Goal: Transaction & Acquisition: Purchase product/service

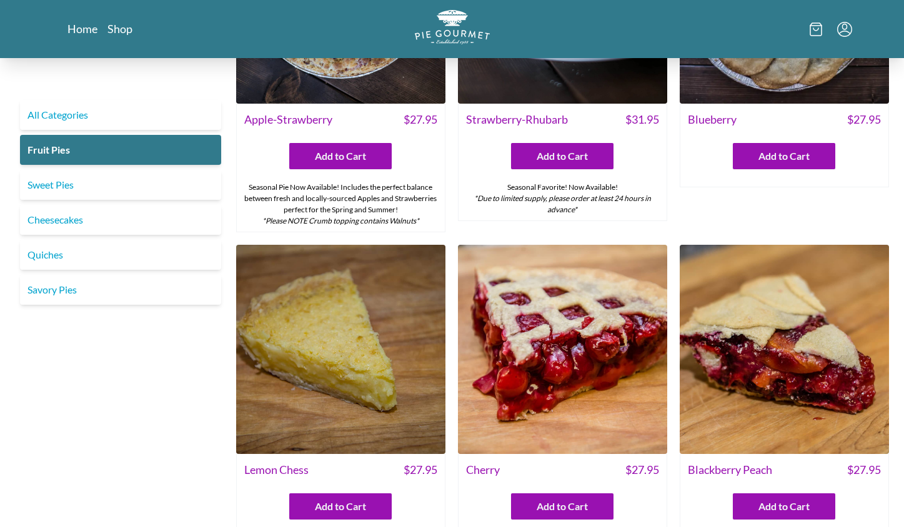
scroll to position [181, 0]
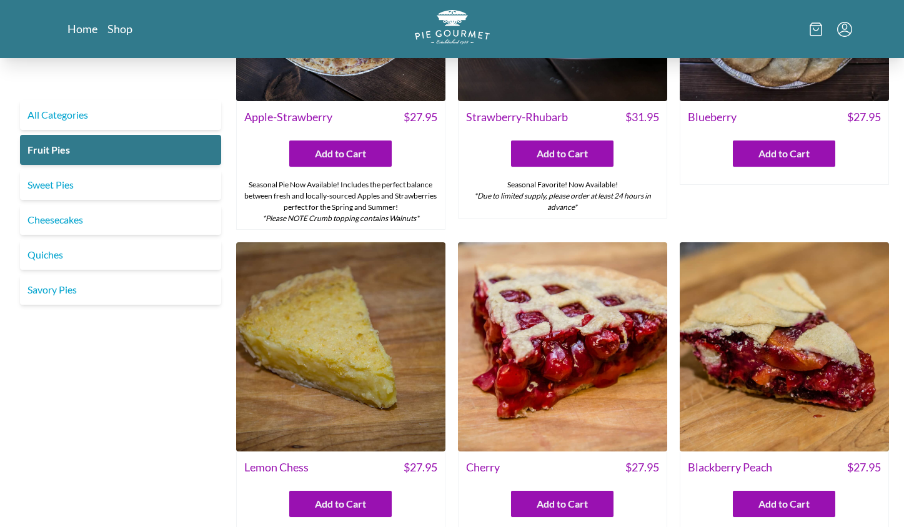
click at [803, 376] on img at bounding box center [784, 346] width 209 height 209
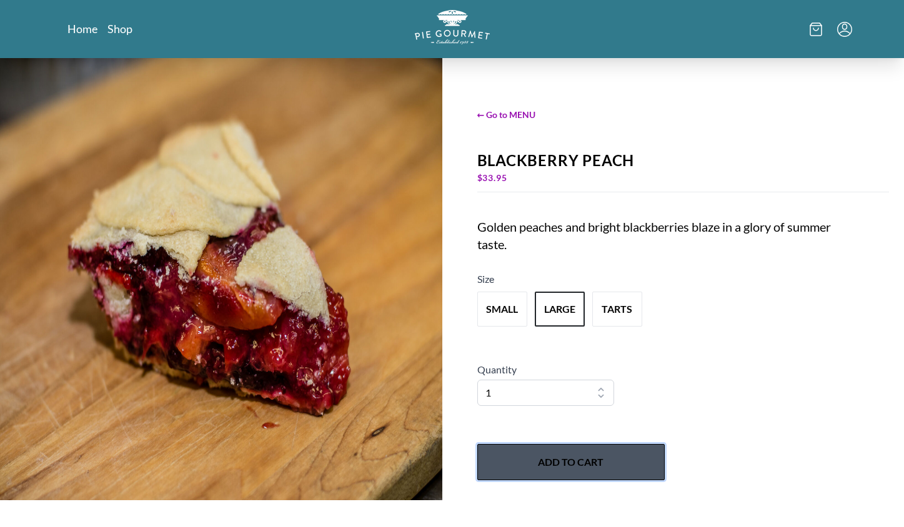
click at [587, 454] on button "Add to Cart" at bounding box center [570, 462] width 187 height 36
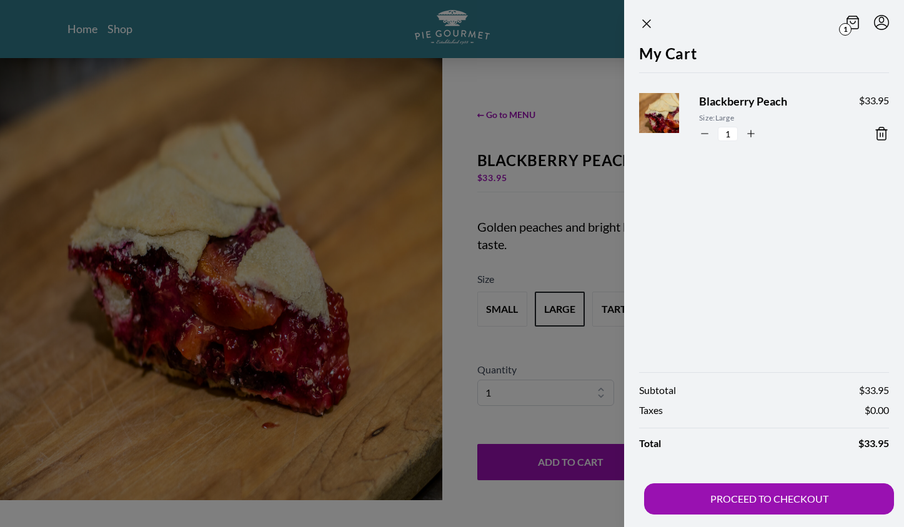
click at [549, 181] on div at bounding box center [452, 263] width 904 height 527
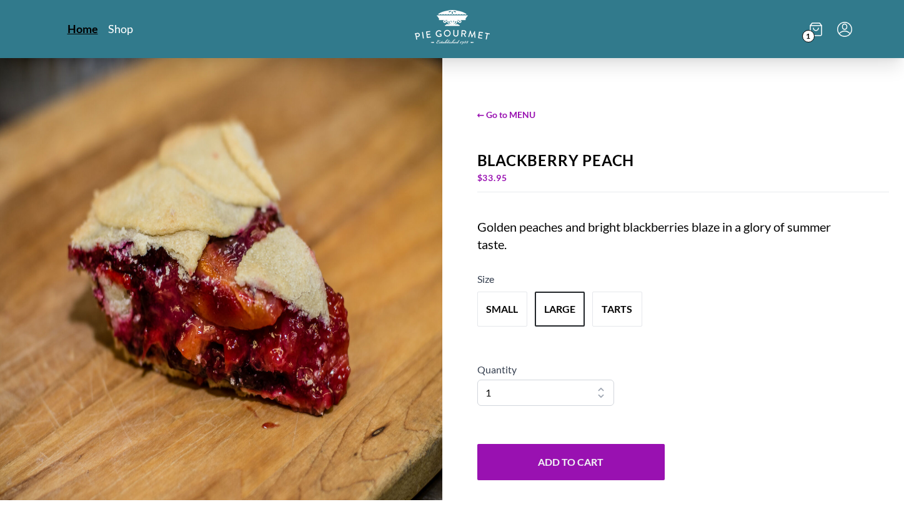
click at [82, 25] on link "Home" at bounding box center [82, 28] width 31 height 15
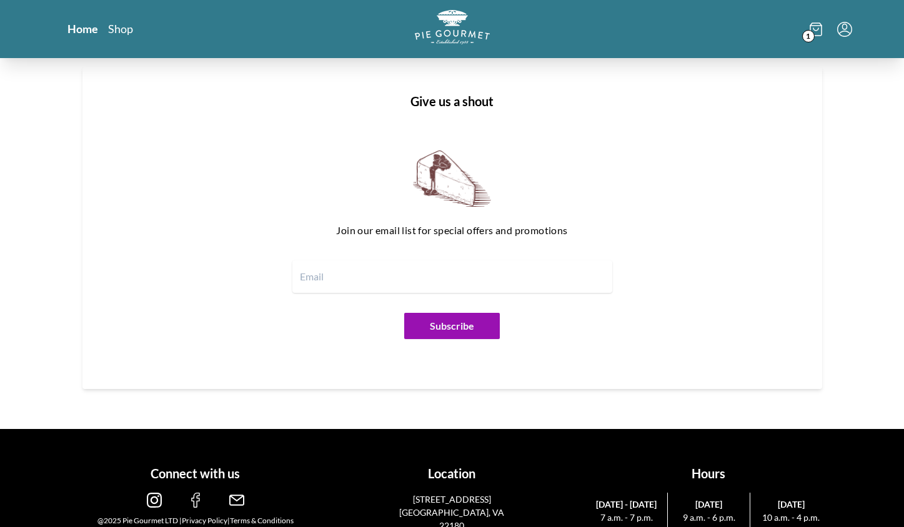
scroll to position [1469, 0]
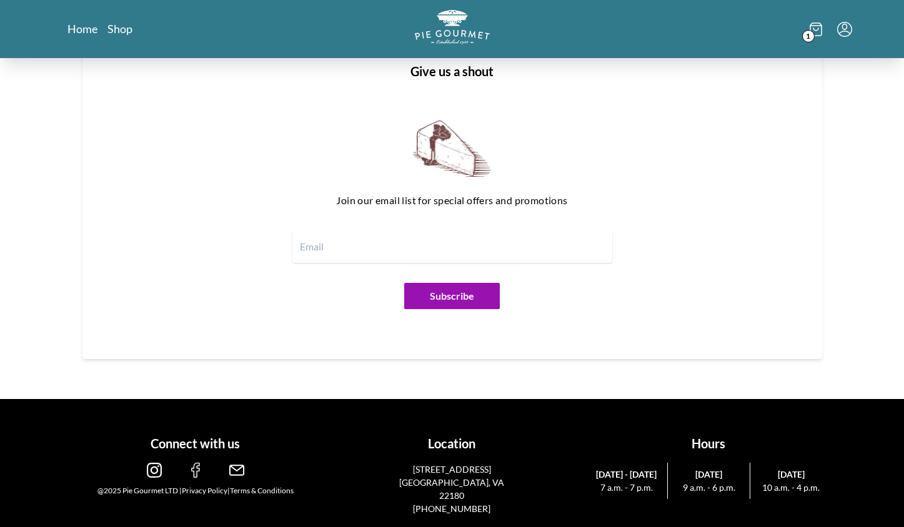
click at [809, 13] on div "1" at bounding box center [719, 29] width 267 height 38
click at [811, 27] on icon at bounding box center [816, 29] width 12 height 14
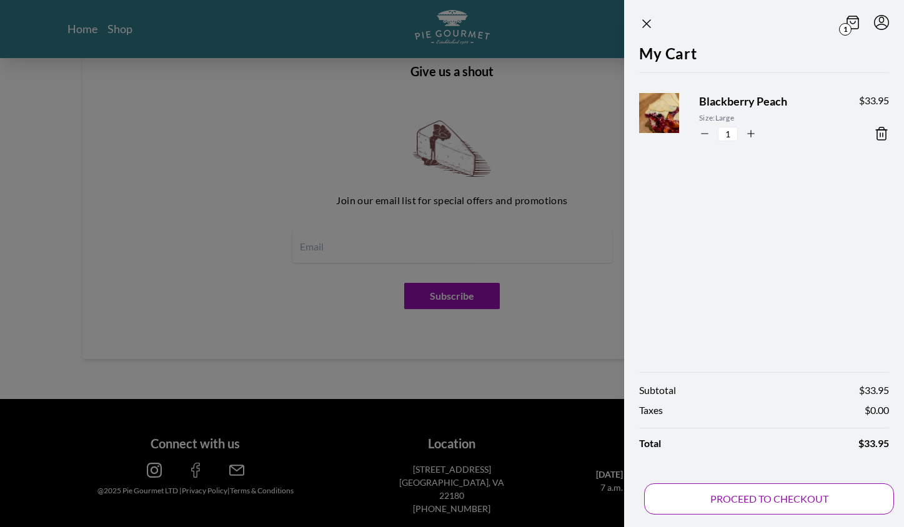
click at [764, 491] on button "PROCEED TO CHECKOUT" at bounding box center [769, 499] width 250 height 31
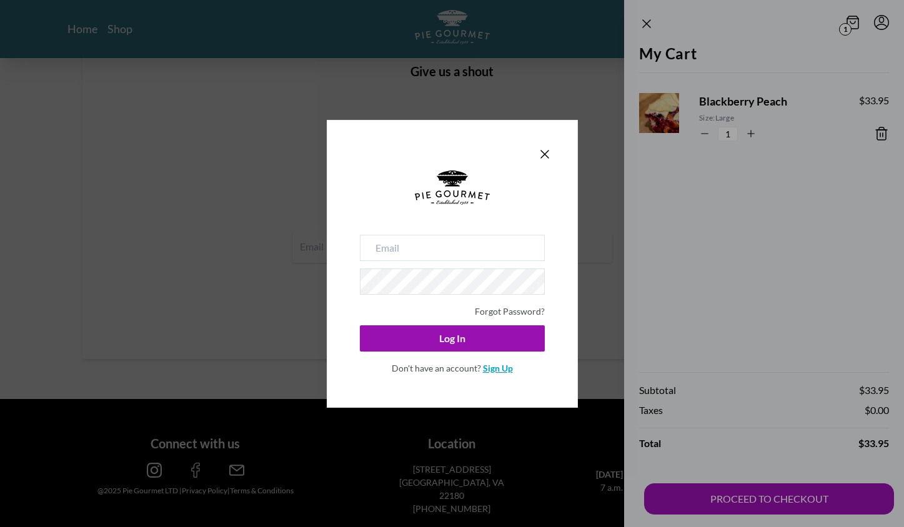
click at [506, 371] on link "Sign Up" at bounding box center [498, 368] width 30 height 11
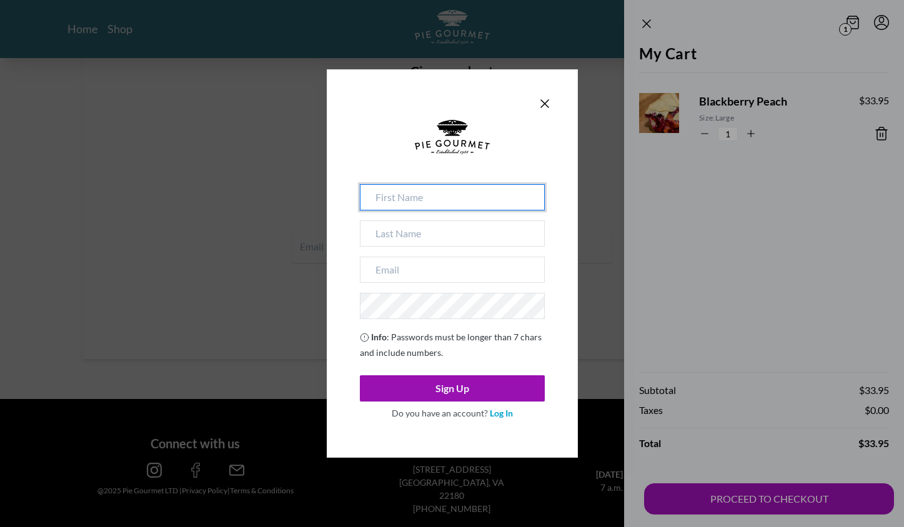
click at [469, 201] on input at bounding box center [452, 197] width 185 height 26
type input "[PERSON_NAME]"
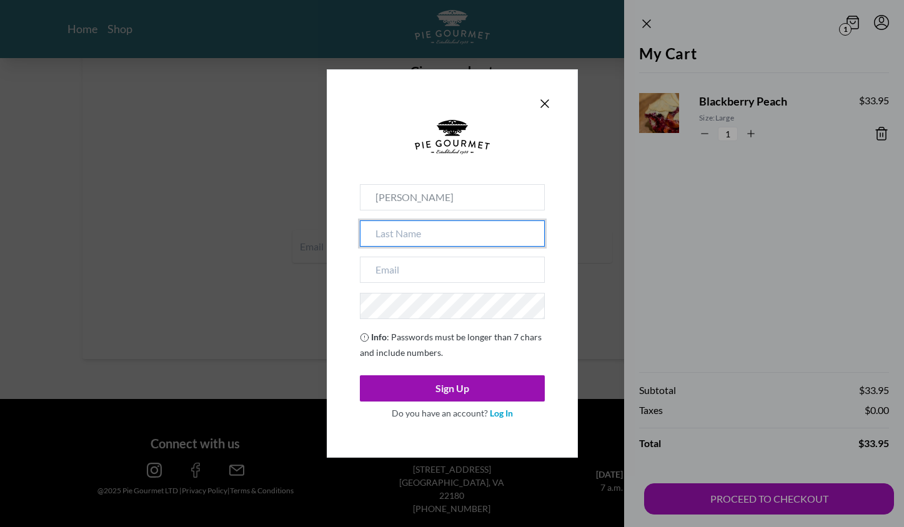
type input "[PERSON_NAME]"
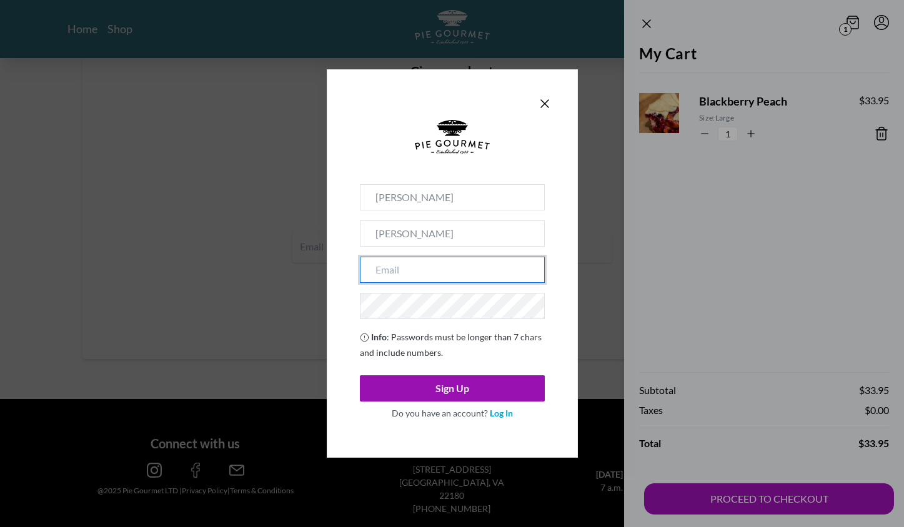
type input "[EMAIL_ADDRESS][DOMAIN_NAME]"
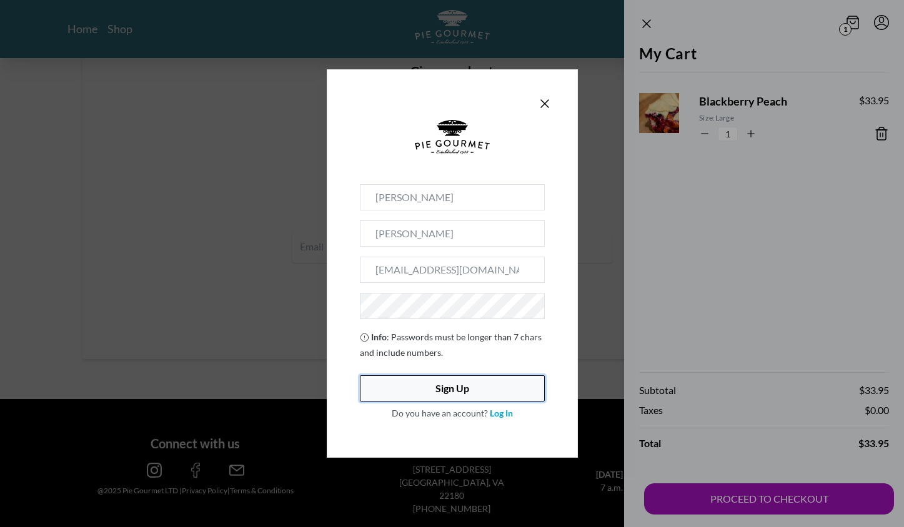
click at [502, 386] on button "Sign Up" at bounding box center [452, 389] width 185 height 26
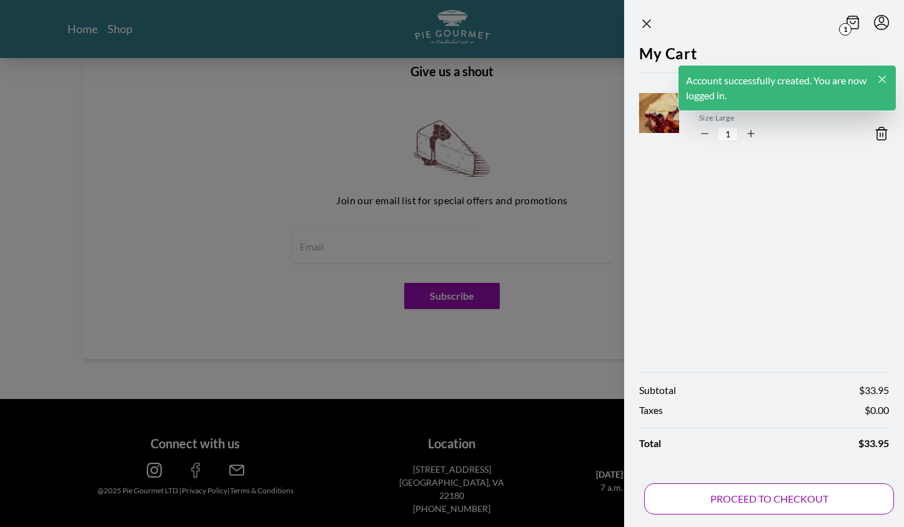
click at [733, 496] on button "PROCEED TO CHECKOUT" at bounding box center [769, 499] width 250 height 31
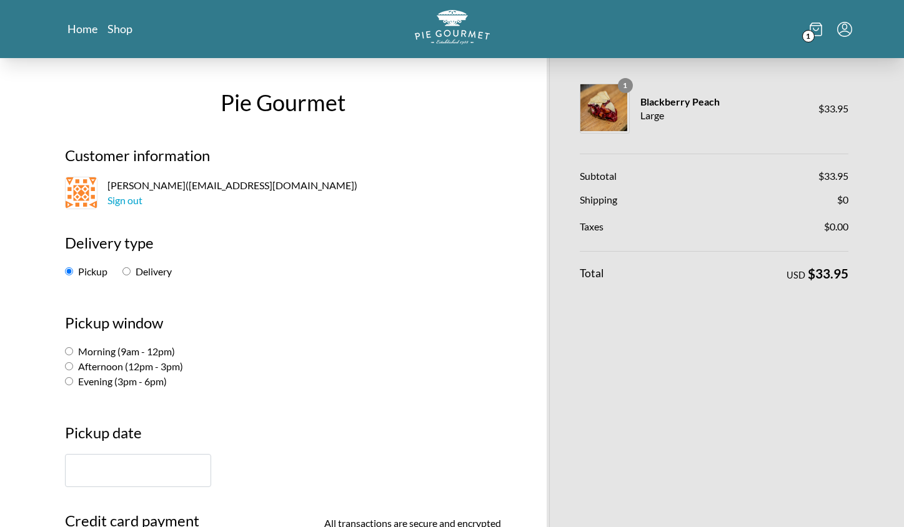
click at [129, 274] on input "Delivery" at bounding box center [126, 271] width 8 height 8
radio input "true"
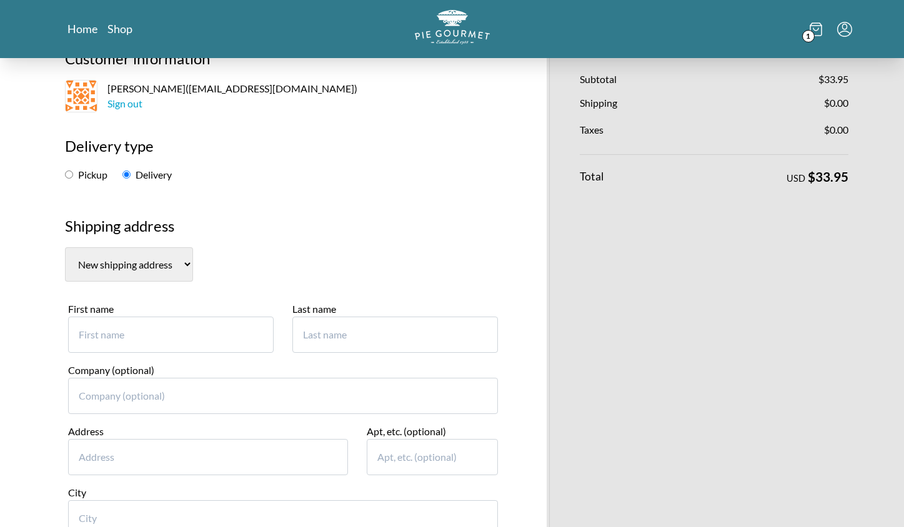
scroll to position [111, 0]
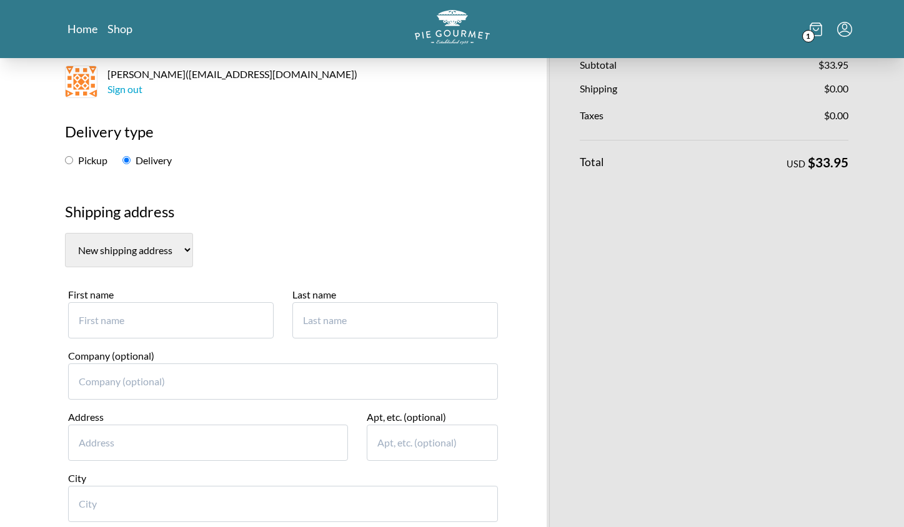
click at [161, 319] on input "First name" at bounding box center [171, 320] width 206 height 36
type input "[PERSON_NAME]"
type input "[STREET_ADDRESS][PERSON_NAME]"
type input "Apt 724"
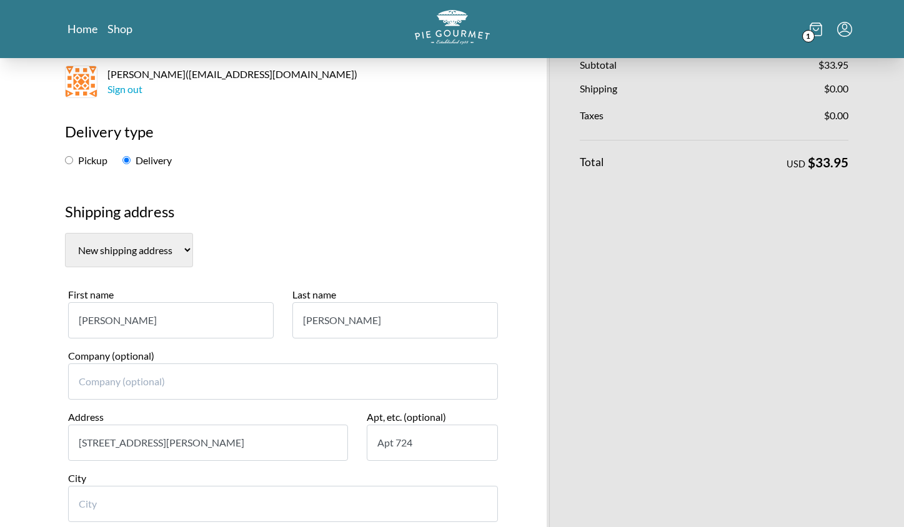
type input "[US_STATE]"
select select "DC"
type input "20003"
type input "6507147143"
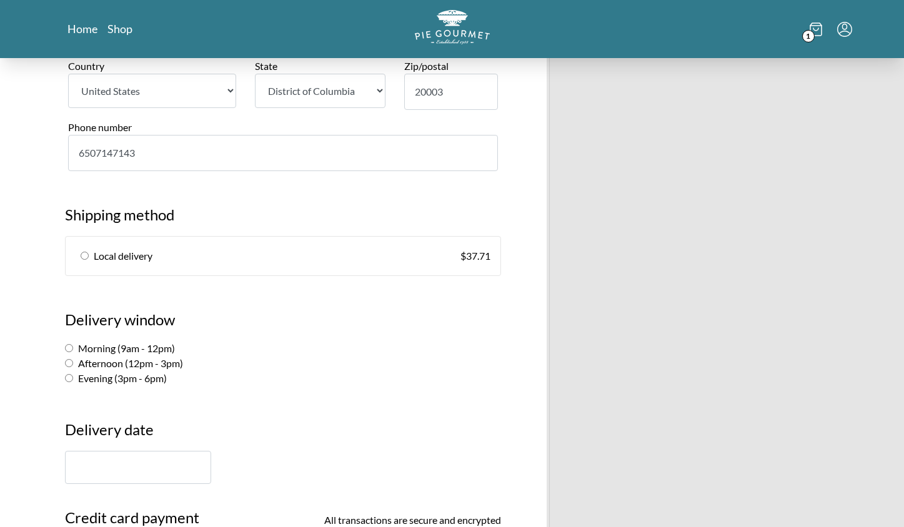
scroll to position [586, 0]
click at [336, 264] on link "Local delivery $ 37.71" at bounding box center [283, 255] width 435 height 39
radio input "true"
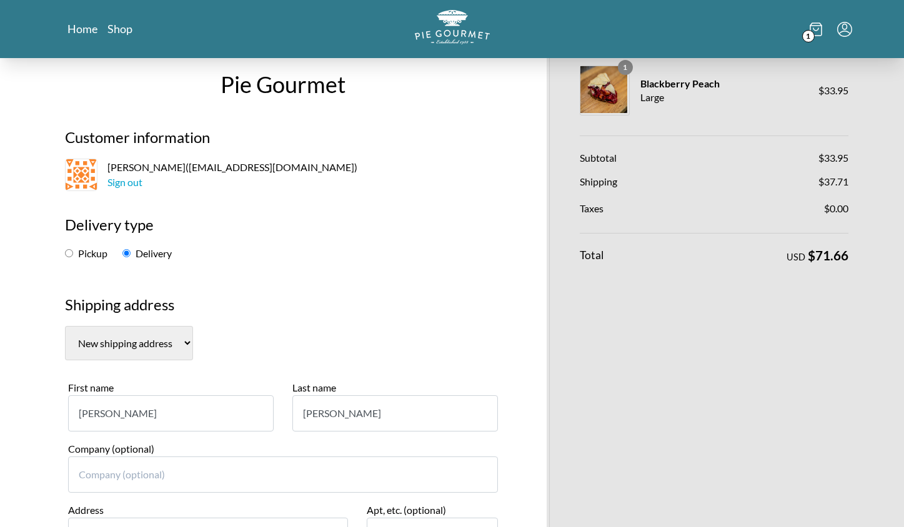
scroll to position [0, 0]
